Goal: Task Accomplishment & Management: Manage account settings

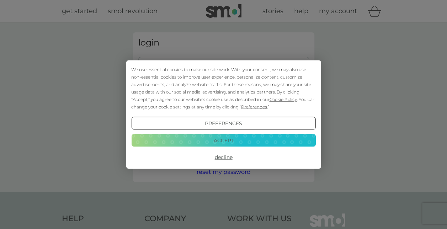
click at [231, 158] on button "Decline" at bounding box center [223, 157] width 184 height 13
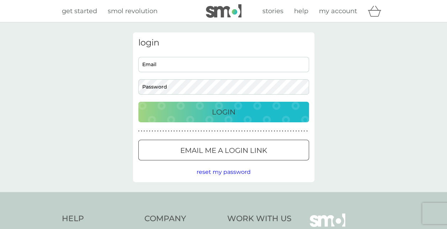
click at [198, 61] on input "Email" at bounding box center [223, 64] width 171 height 15
type input "nikki.dewick@pfizer.com"
drag, startPoint x: 224, startPoint y: 110, endPoint x: 322, endPoint y: 139, distance: 102.2
click at [224, 110] on p "Login" at bounding box center [223, 111] width 23 height 11
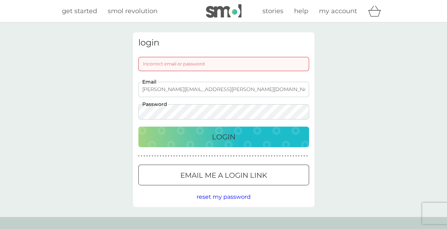
click at [233, 195] on span "reset my password" at bounding box center [224, 197] width 54 height 7
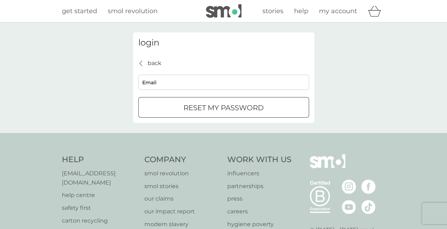
click at [213, 79] on input "Email" at bounding box center [223, 82] width 171 height 15
type input "nikki.dewick@pfizer.com"
click at [245, 107] on p "reset my password" at bounding box center [224, 107] width 80 height 11
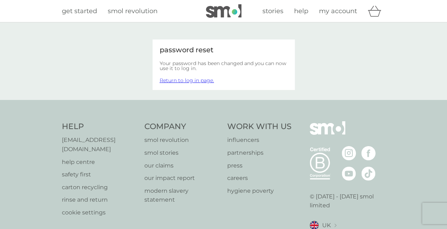
click at [187, 80] on link "Return to log in page." at bounding box center [187, 80] width 54 height 6
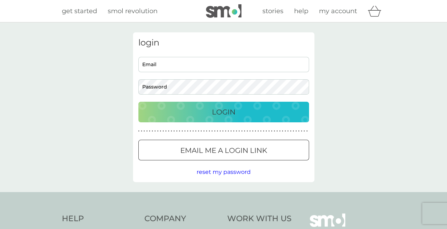
click at [196, 62] on input "Email" at bounding box center [223, 64] width 171 height 15
type input "nikki.dewick@pfizer.com"
click at [264, 120] on button "Login" at bounding box center [223, 112] width 171 height 21
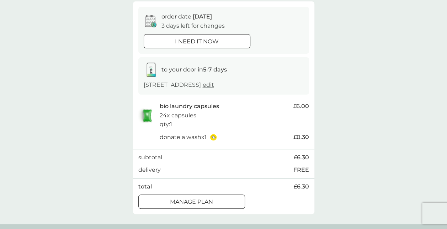
scroll to position [107, 0]
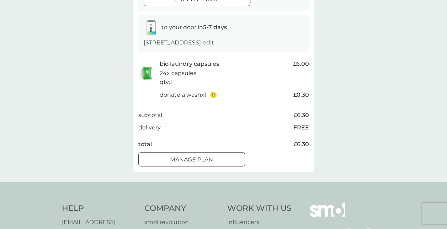
click at [210, 162] on p "Manage plan" at bounding box center [191, 159] width 43 height 9
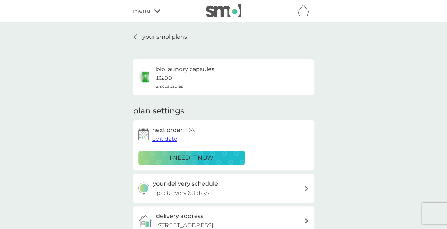
click at [171, 138] on span "edit date" at bounding box center [164, 139] width 25 height 7
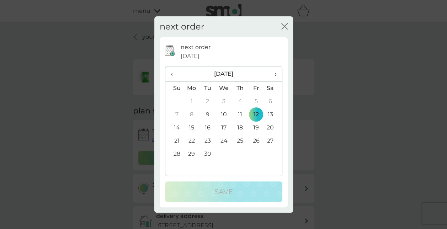
click at [277, 74] on th "›" at bounding box center [273, 74] width 18 height 15
click at [274, 74] on span "›" at bounding box center [272, 74] width 7 height 15
click at [176, 165] on td "30" at bounding box center [174, 167] width 18 height 13
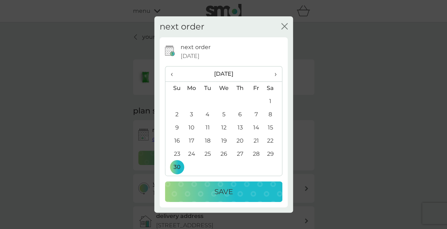
click at [243, 194] on div "Save" at bounding box center [223, 191] width 103 height 11
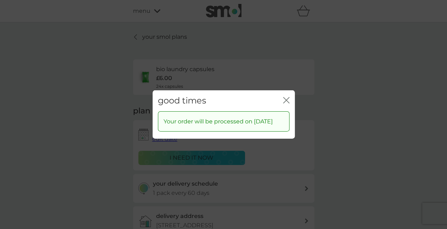
click at [287, 97] on icon "close" at bounding box center [286, 100] width 6 height 6
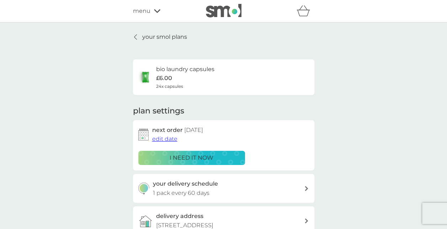
click at [170, 37] on p "your smol plans" at bounding box center [164, 36] width 45 height 9
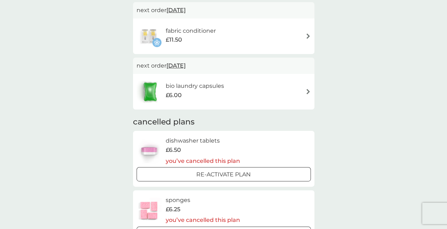
scroll to position [142, 0]
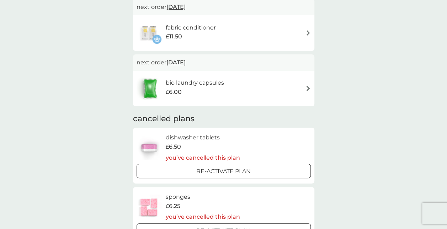
click at [296, 31] on div "fabric conditioner £11.50" at bounding box center [224, 33] width 174 height 25
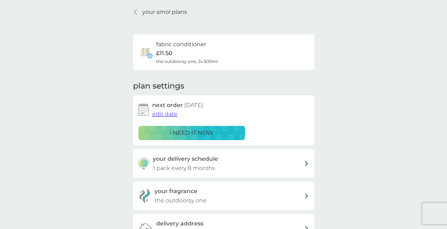
scroll to position [36, 0]
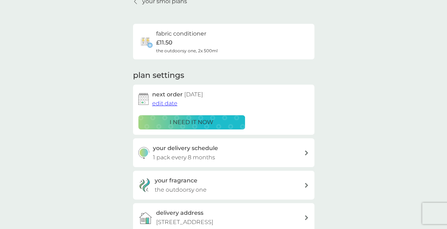
click at [166, 102] on span "edit date" at bounding box center [164, 103] width 25 height 7
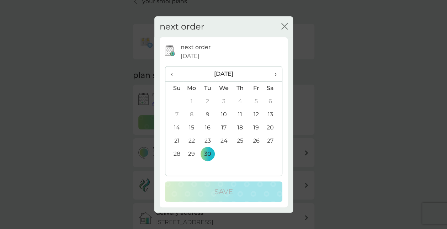
click at [276, 73] on span "›" at bounding box center [272, 74] width 7 height 15
drag, startPoint x: 175, startPoint y: 167, endPoint x: 205, endPoint y: 182, distance: 33.3
click at [175, 167] on td "30" at bounding box center [174, 167] width 18 height 13
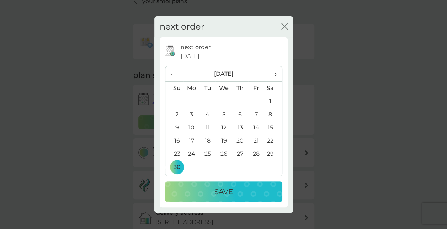
drag, startPoint x: 234, startPoint y: 191, endPoint x: 300, endPoint y: 189, distance: 65.9
click at [235, 191] on div "Save" at bounding box center [223, 191] width 103 height 11
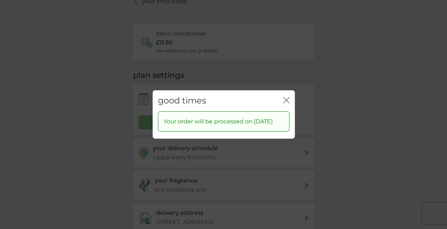
click at [286, 97] on icon "close" at bounding box center [286, 100] width 6 height 6
